Goal: Find specific page/section: Find specific page/section

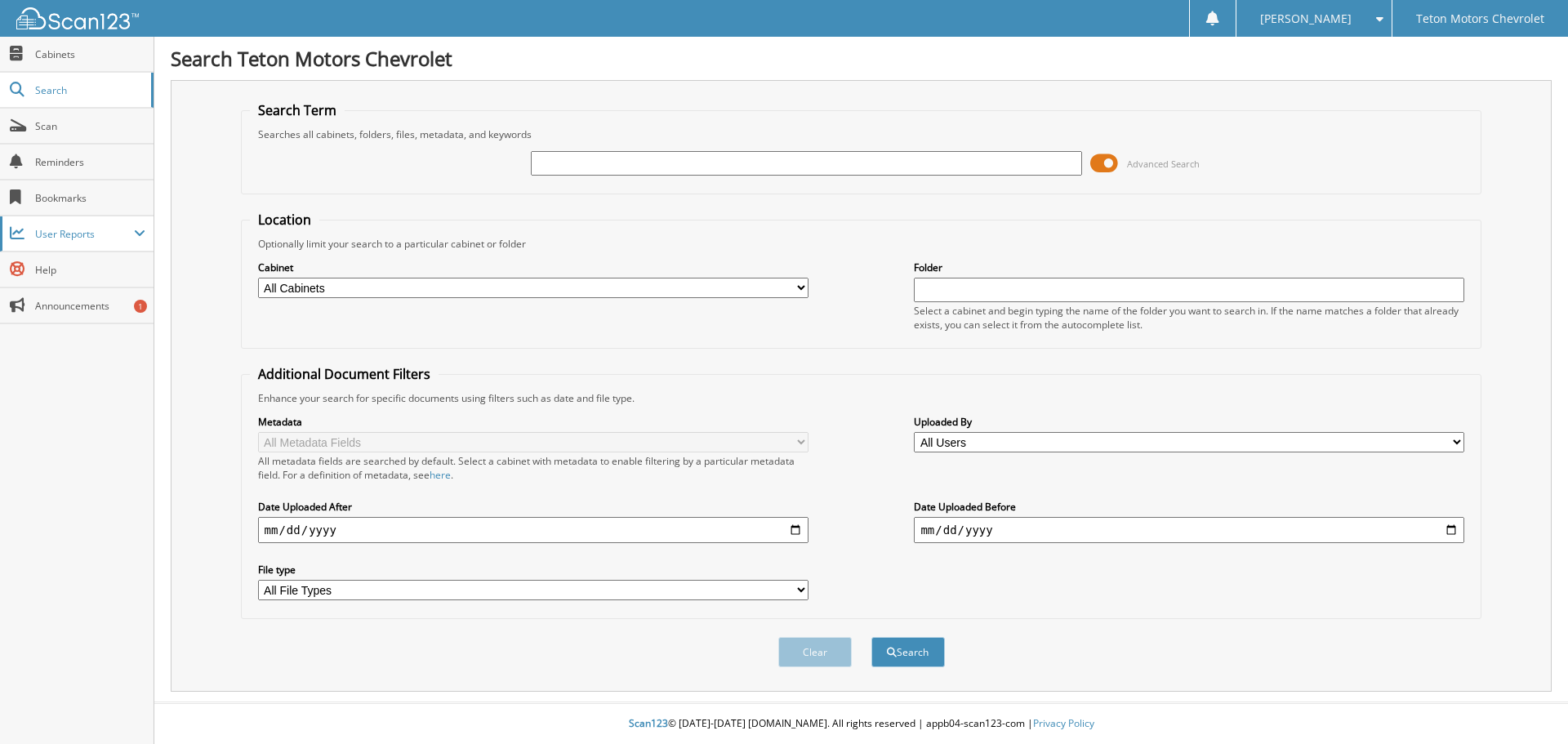
click at [57, 225] on span "User Reports" at bounding box center [76, 233] width 154 height 35
click at [62, 253] on link "My Recent Activity" at bounding box center [76, 268] width 154 height 35
drag, startPoint x: 567, startPoint y: 172, endPoint x: 556, endPoint y: 172, distance: 11.0
click at [566, 172] on input "6176019" at bounding box center [805, 164] width 550 height 25
click at [555, 172] on input "6176019" at bounding box center [805, 164] width 550 height 25
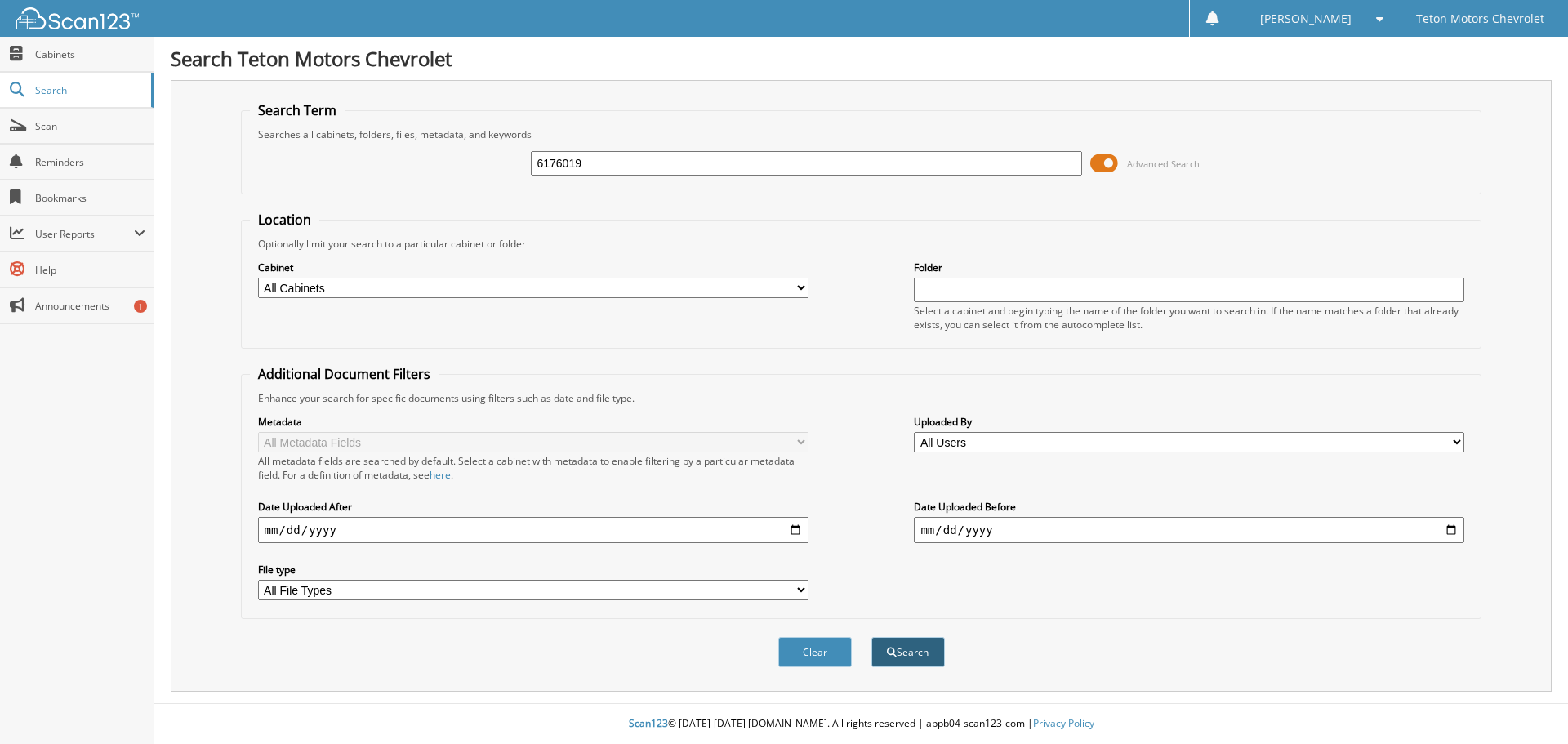
type input "6176019"
click at [919, 644] on button "Search" at bounding box center [908, 652] width 74 height 30
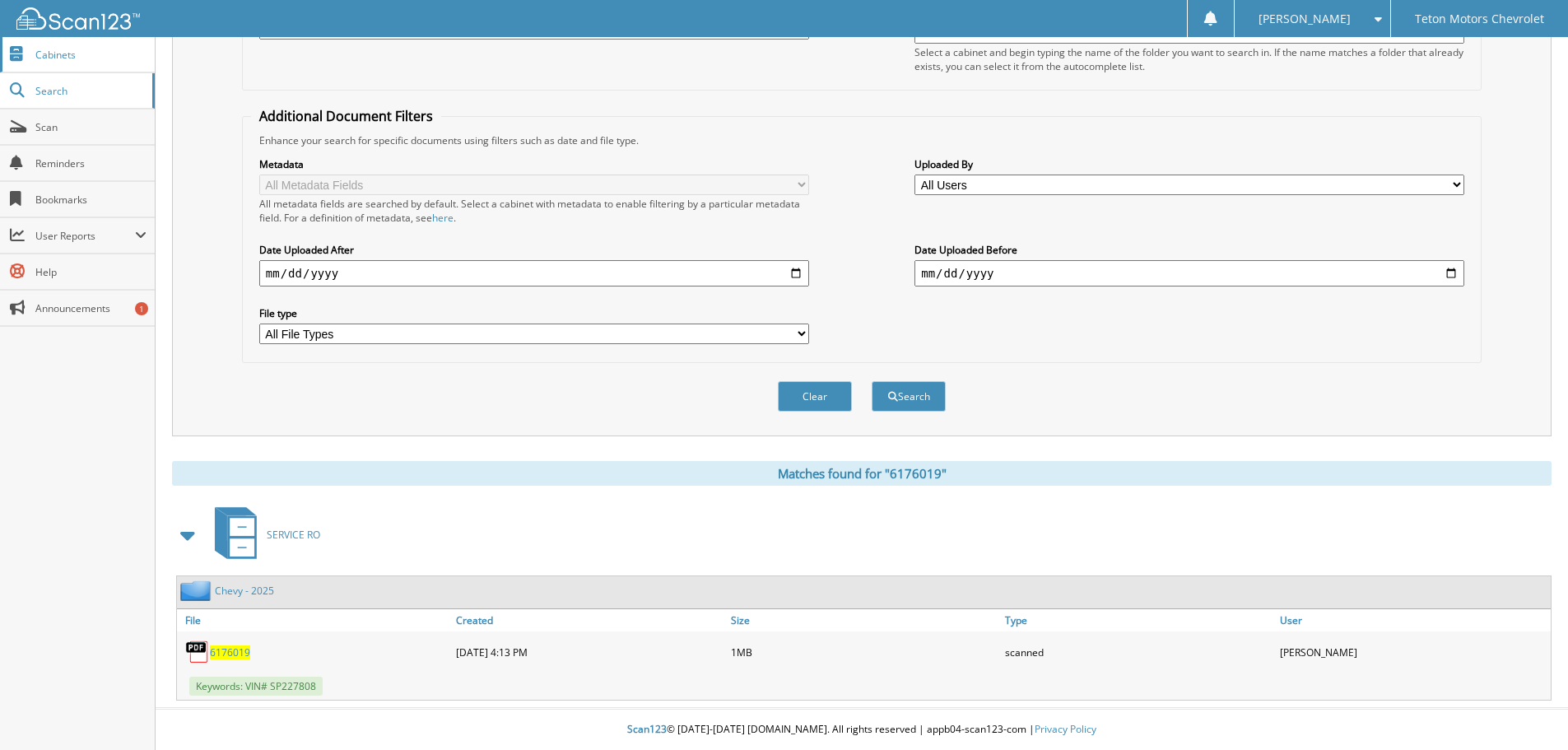
click at [97, 60] on span "Cabinets" at bounding box center [90, 55] width 111 height 14
